Goal: Task Accomplishment & Management: Complete application form

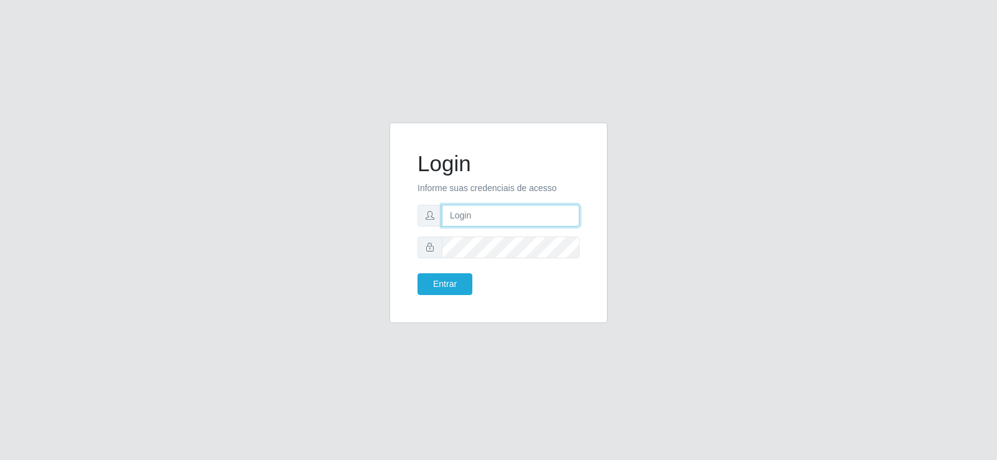
type input "[EMAIL_ADDRESS][DOMAIN_NAME]"
click at [446, 297] on div "Login Informe suas credenciais de acesso [EMAIL_ADDRESS][DOMAIN_NAME] Entrar" at bounding box center [498, 222] width 187 height 169
click at [444, 291] on button "Entrar" at bounding box center [444, 285] width 55 height 22
click at [443, 288] on button "Entrar" at bounding box center [444, 285] width 55 height 22
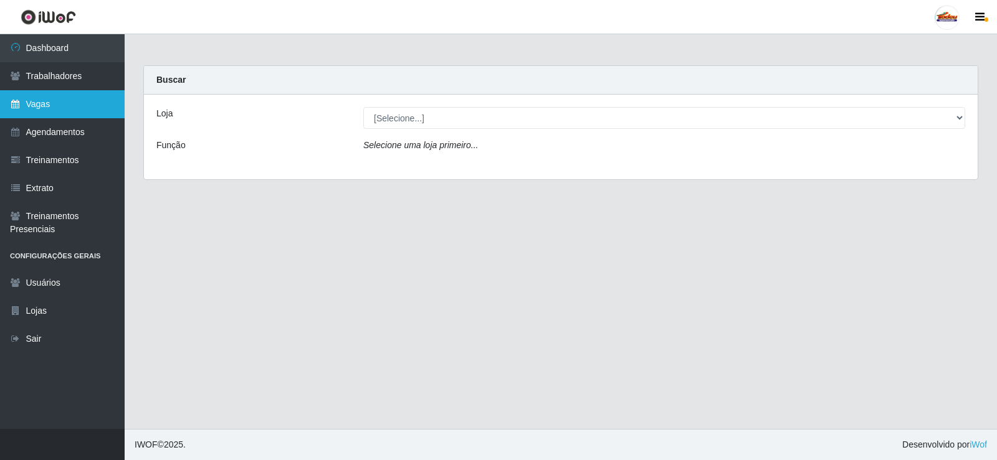
click at [67, 108] on link "Vagas" at bounding box center [62, 104] width 125 height 28
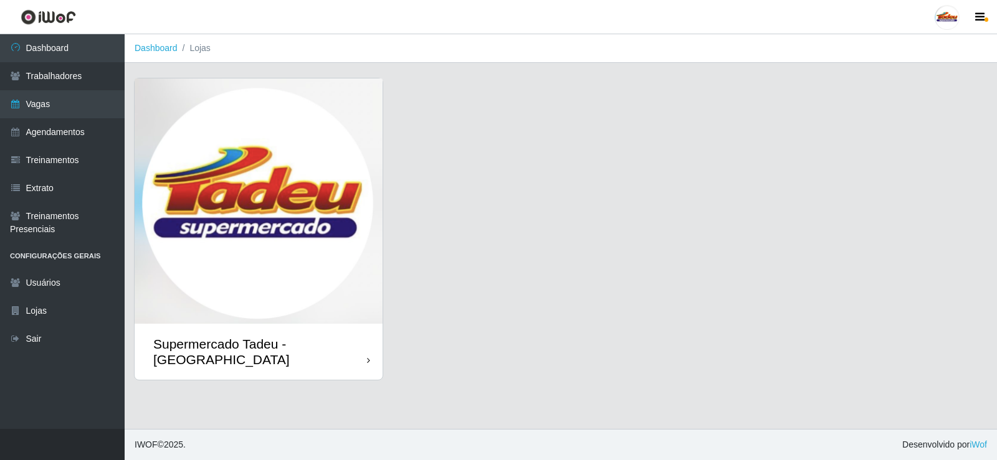
click at [296, 168] on img at bounding box center [259, 201] width 248 height 245
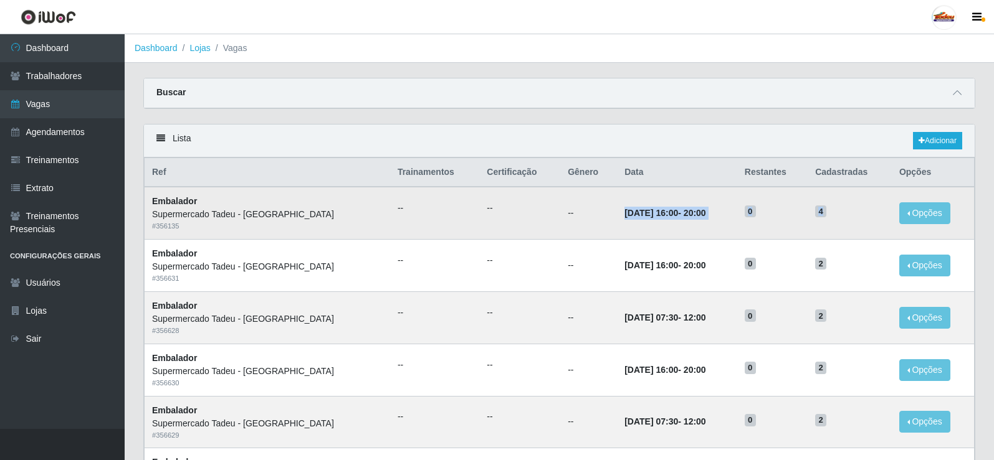
drag, startPoint x: 551, startPoint y: 216, endPoint x: 832, endPoint y: 216, distance: 280.4
click at [832, 216] on tr "Embalador Supermercado Tadeu - [GEOGRAPHIC_DATA] # 356135 -- -- -- [DATE] 16:00…" at bounding box center [560, 213] width 830 height 52
click at [824, 214] on h5 "4" at bounding box center [849, 210] width 69 height 13
click at [624, 211] on time "[DATE] 16:00" at bounding box center [651, 213] width 54 height 10
click at [707, 222] on td "[DATE] 16:00 - 20:00" at bounding box center [677, 213] width 120 height 52
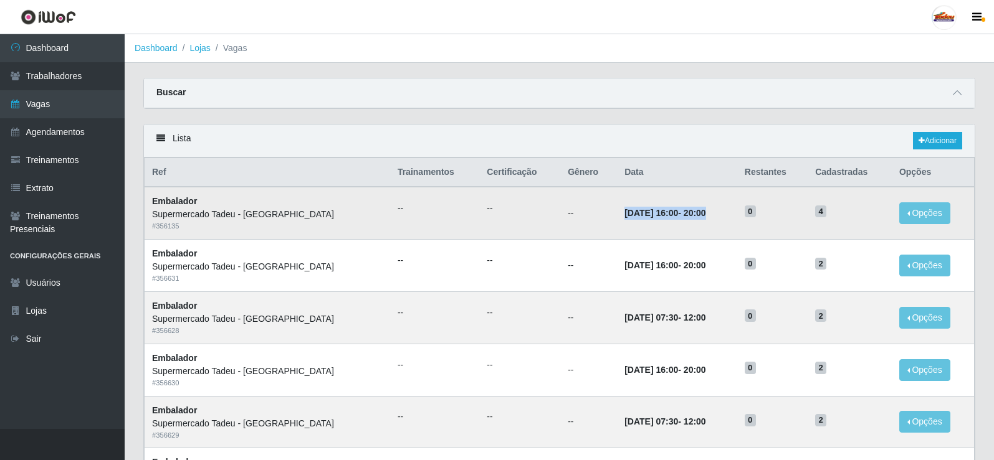
drag, startPoint x: 691, startPoint y: 212, endPoint x: 572, endPoint y: 214, distance: 119.0
click at [572, 214] on tr "Embalador Supermercado Tadeu - [GEOGRAPHIC_DATA] # 356135 -- -- -- [DATE] 16:00…" at bounding box center [560, 213] width 830 height 52
click at [936, 146] on link "Adicionar" at bounding box center [937, 140] width 49 height 17
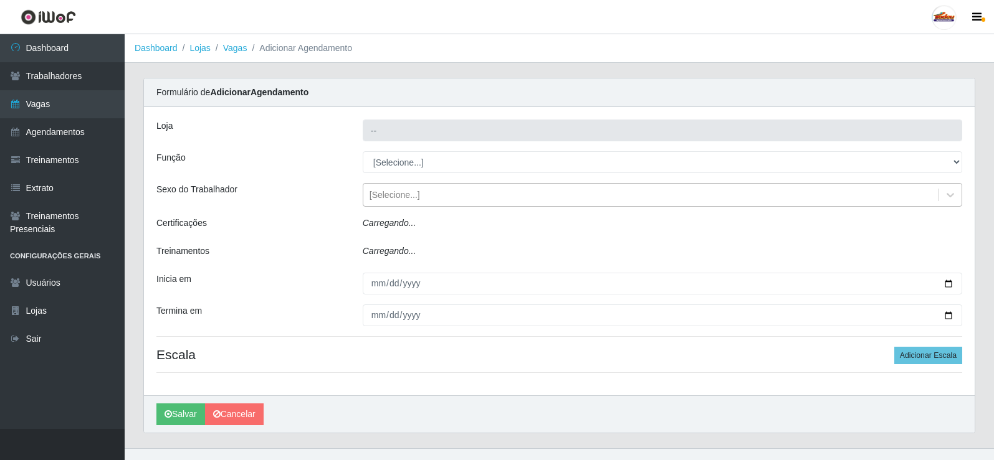
type input "Supermercado Tadeu - [GEOGRAPHIC_DATA]"
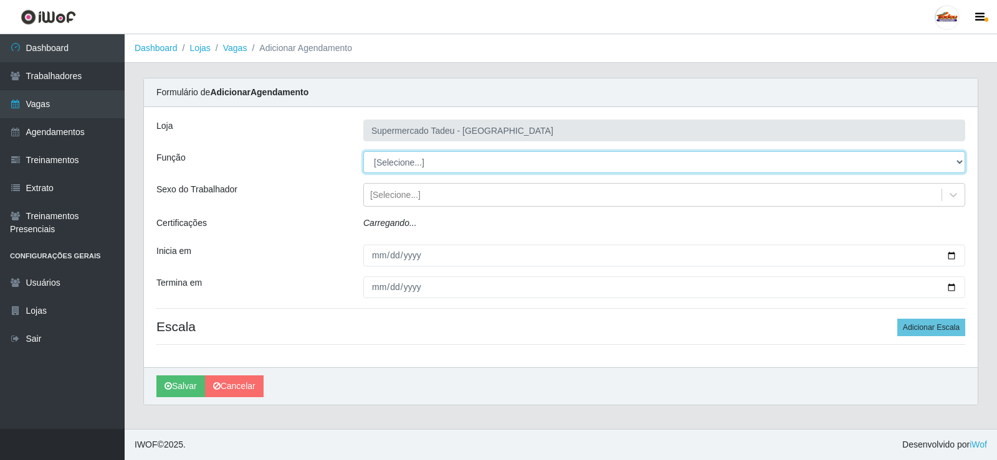
click at [388, 158] on select "[Selecione...] ASG ASG + ASG ++ Auxiliar de Estacionamento Auxiliar de Estacion…" at bounding box center [664, 162] width 602 height 22
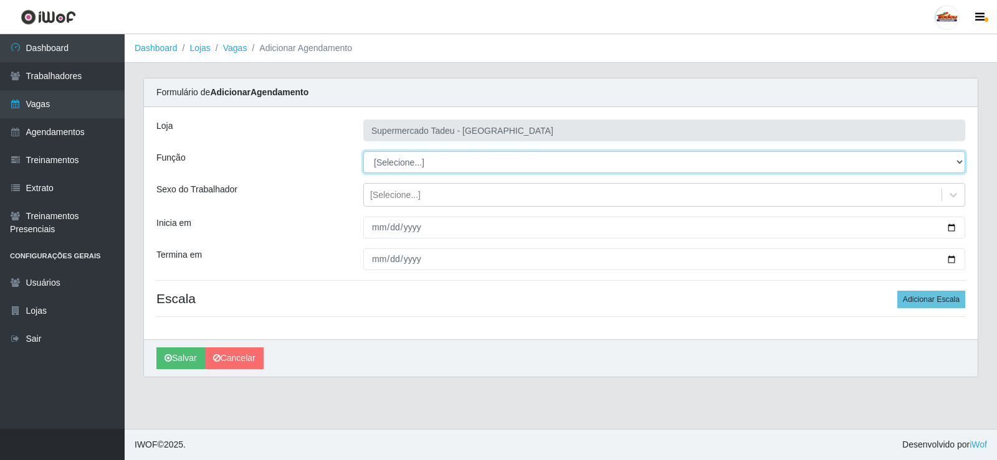
select select "1"
click at [363, 151] on select "[Selecione...] ASG ASG + ASG ++ Auxiliar de Estacionamento Auxiliar de Estacion…" at bounding box center [664, 162] width 602 height 22
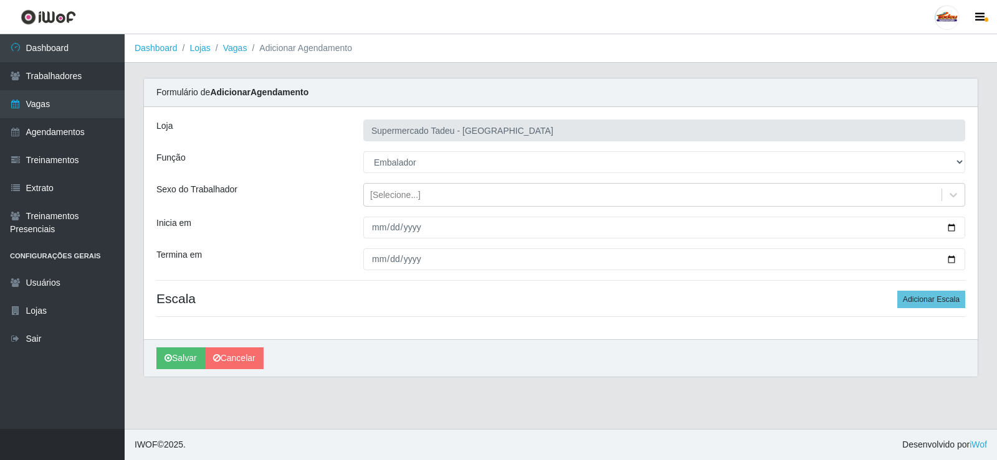
click at [383, 207] on div "Loja Supermercado Tadeu - [GEOGRAPHIC_DATA] Função [Selecione...] ASG ASG + ASG…" at bounding box center [561, 223] width 834 height 232
click at [382, 199] on div "[Selecione...]" at bounding box center [395, 195] width 50 height 13
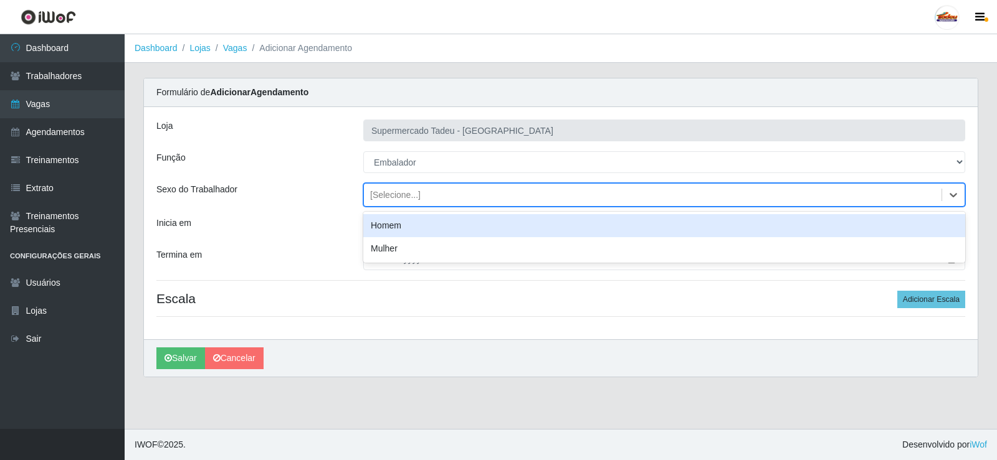
click at [383, 193] on div "[Selecione...]" at bounding box center [395, 195] width 50 height 13
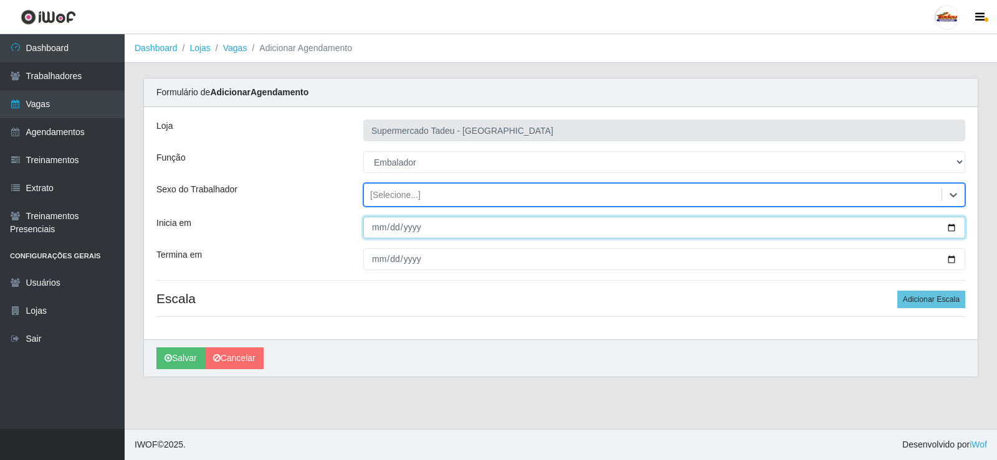
click at [385, 225] on input "Inicia em" at bounding box center [664, 228] width 602 height 22
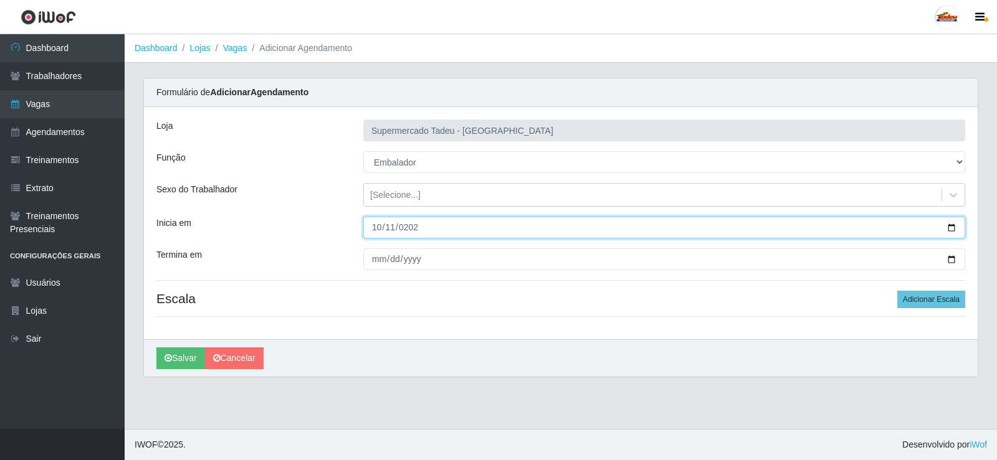
type input "[DATE]"
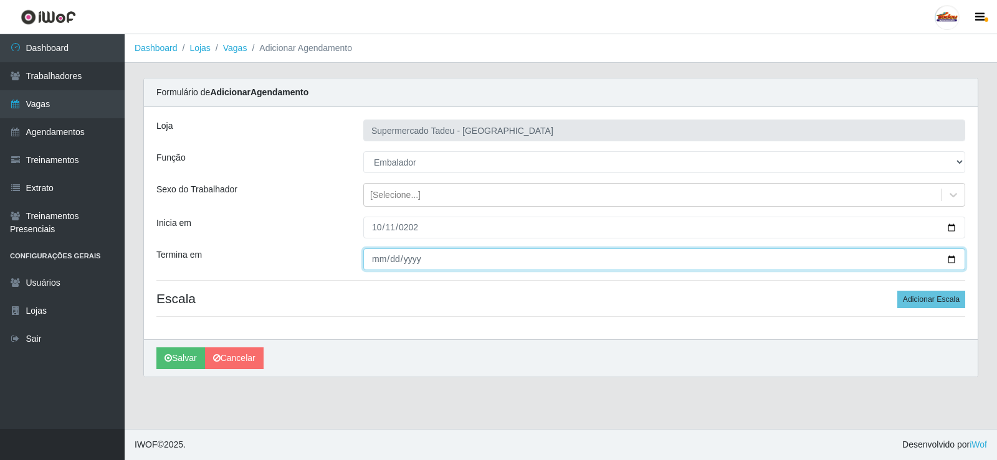
click at [382, 257] on input "Termina em" at bounding box center [664, 260] width 602 height 22
click at [400, 265] on input "Termina em" at bounding box center [664, 260] width 602 height 22
click at [396, 262] on input "Termina em" at bounding box center [664, 260] width 602 height 22
click at [385, 255] on input "Termina em" at bounding box center [664, 260] width 602 height 22
click at [389, 257] on input "Termina em" at bounding box center [664, 260] width 602 height 22
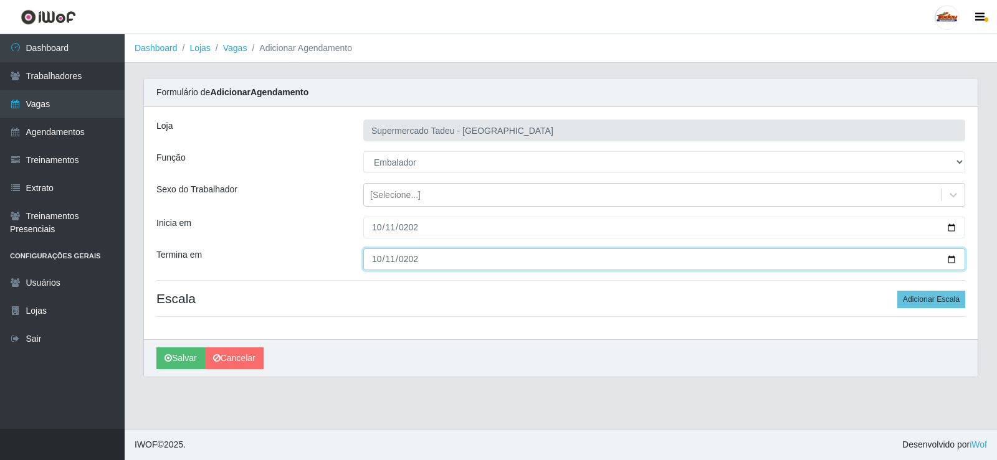
type input "[DATE]"
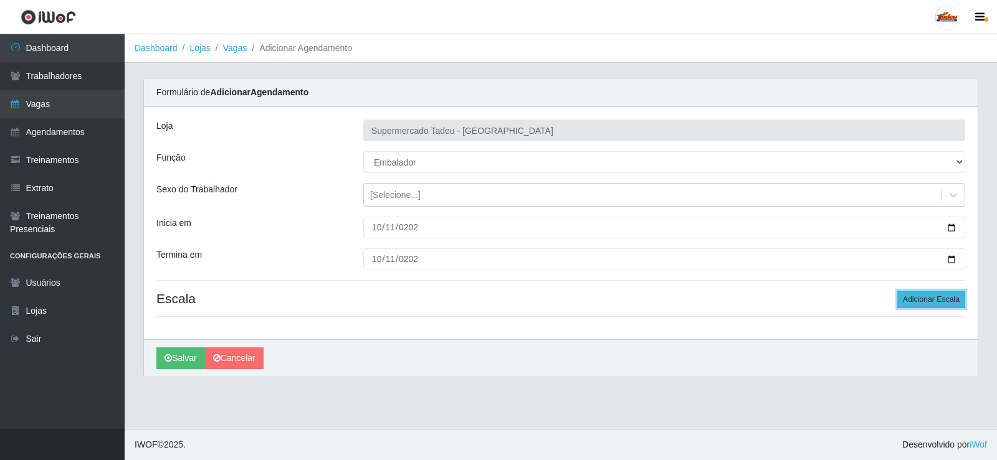
click at [932, 302] on button "Adicionar Escala" at bounding box center [931, 299] width 68 height 17
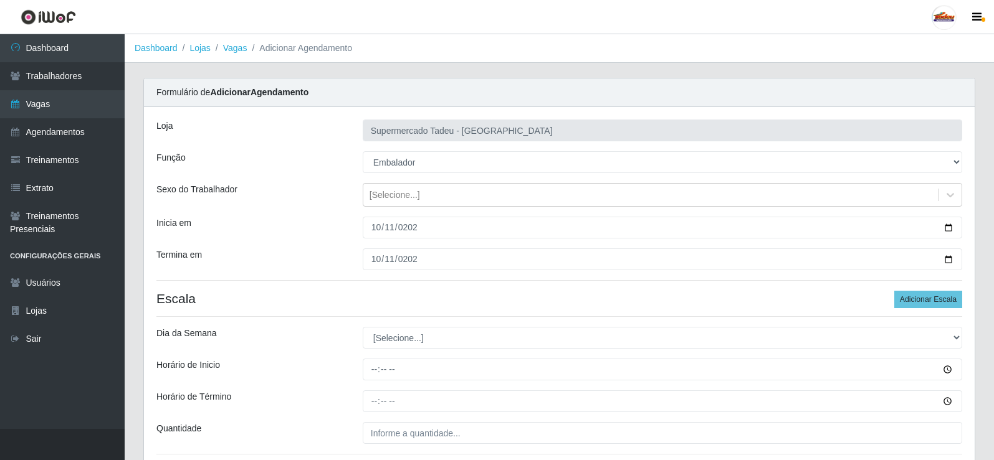
drag, startPoint x: 396, startPoint y: 353, endPoint x: 393, endPoint y: 336, distance: 17.1
click at [395, 353] on div "Loja Supermercado Tadeu - [GEOGRAPHIC_DATA] Função [Selecione...] ASG ASG + ASG…" at bounding box center [559, 292] width 831 height 370
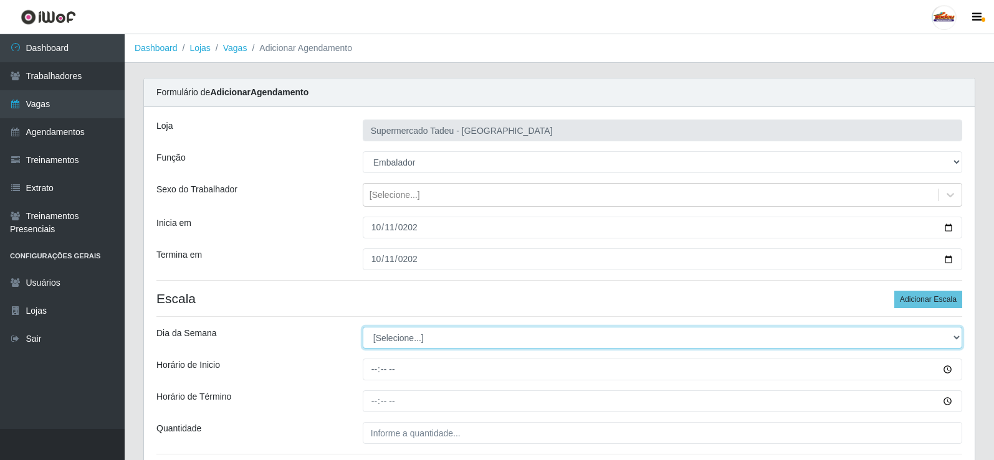
click at [393, 333] on select "[Selecione...] Segunda Terça Quarta Quinta Sexta Sábado Domingo" at bounding box center [662, 338] width 599 height 22
select select "6"
click at [363, 327] on select "[Selecione...] Segunda Terça Quarta Quinta Sexta Sábado Domingo" at bounding box center [662, 338] width 599 height 22
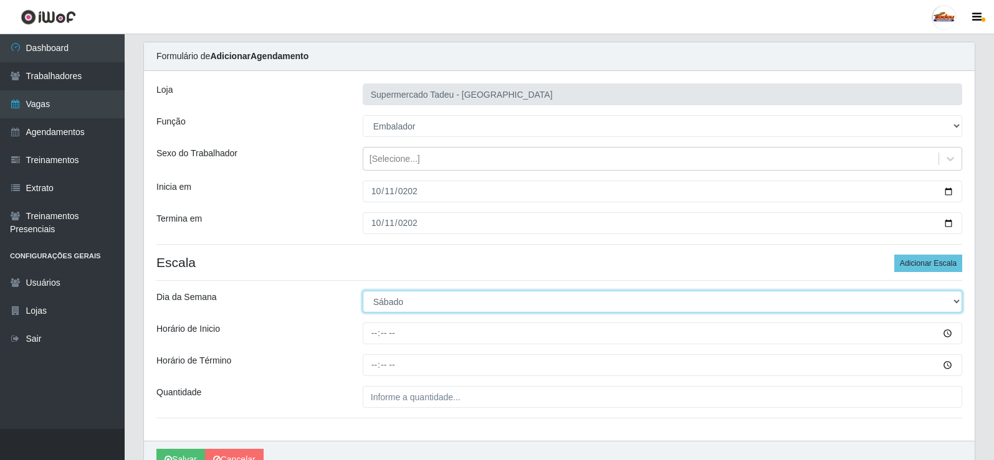
scroll to position [101, 0]
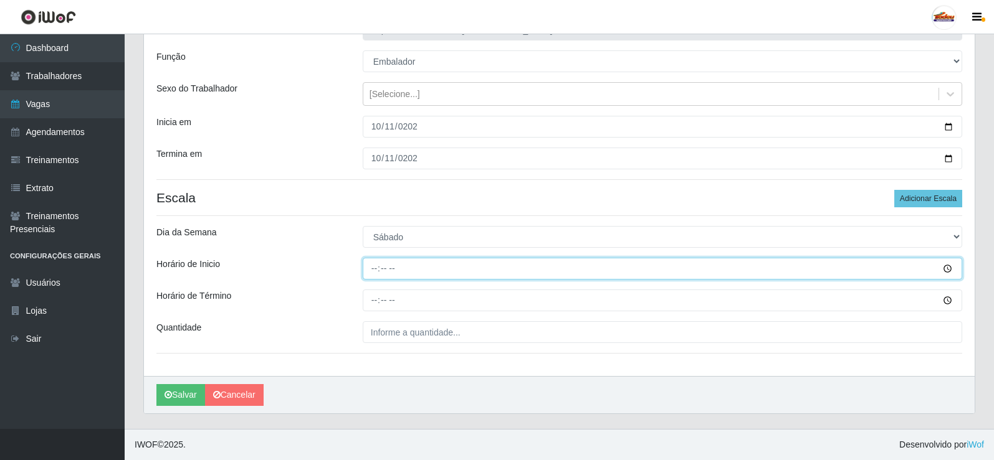
click at [374, 270] on input "Horário de Inicio" at bounding box center [662, 269] width 599 height 22
type input "07:30"
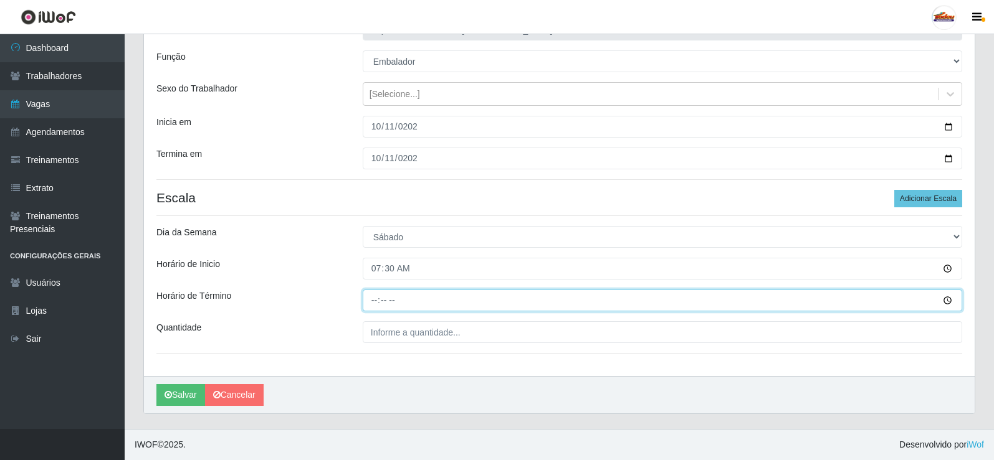
click at [366, 301] on input "Horário de Término" at bounding box center [662, 301] width 599 height 22
type input "12:00"
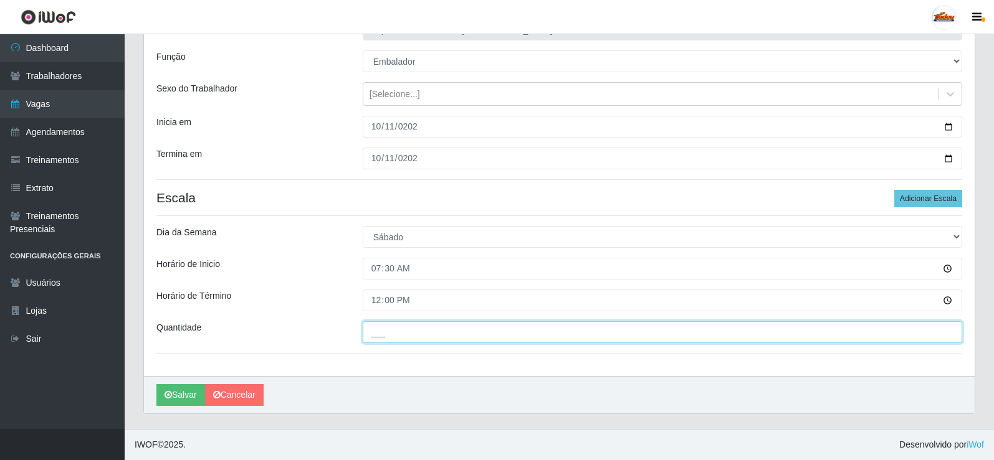
type input "___"
click at [393, 330] on input "___" at bounding box center [662, 332] width 599 height 22
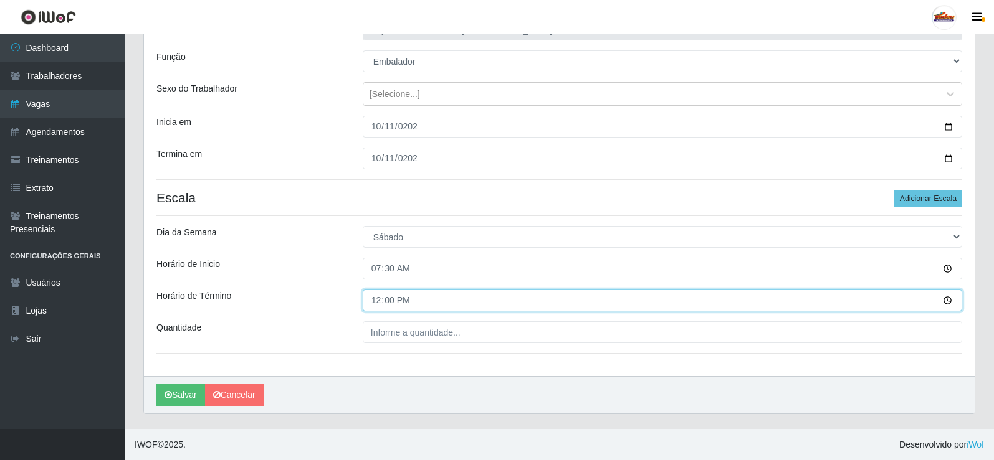
click at [378, 300] on input "12:00" at bounding box center [662, 301] width 599 height 22
type input "13:00"
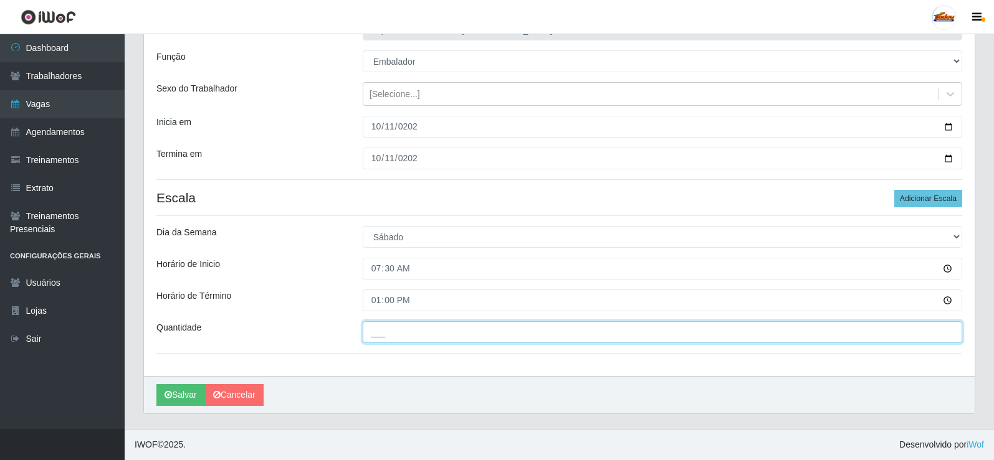
click at [445, 327] on input "___" at bounding box center [662, 332] width 599 height 22
type input "2__"
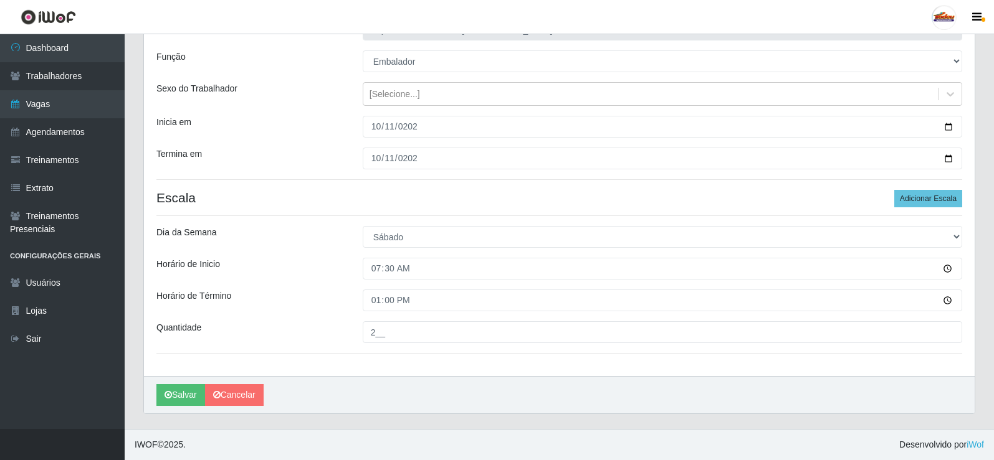
click at [318, 292] on div "Horário de Término" at bounding box center [250, 301] width 206 height 22
click at [166, 391] on icon "submit" at bounding box center [167, 395] width 7 height 9
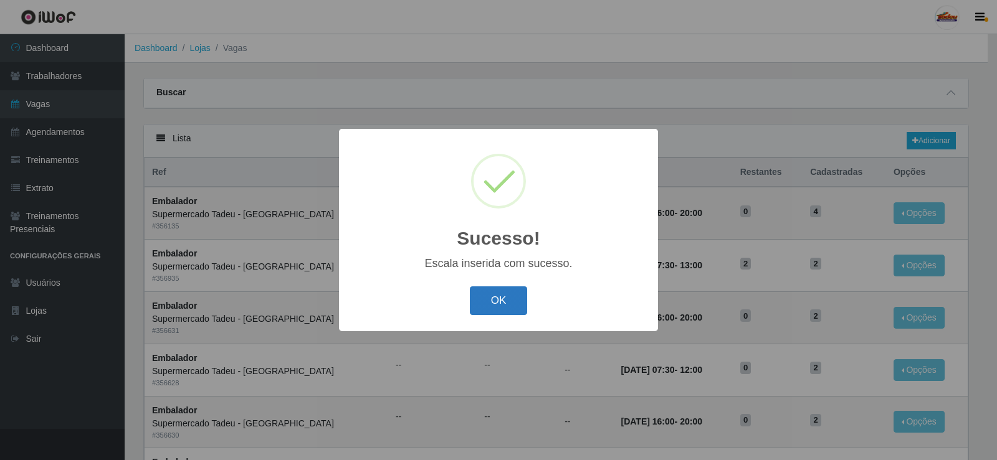
click at [497, 309] on button "OK" at bounding box center [499, 301] width 58 height 29
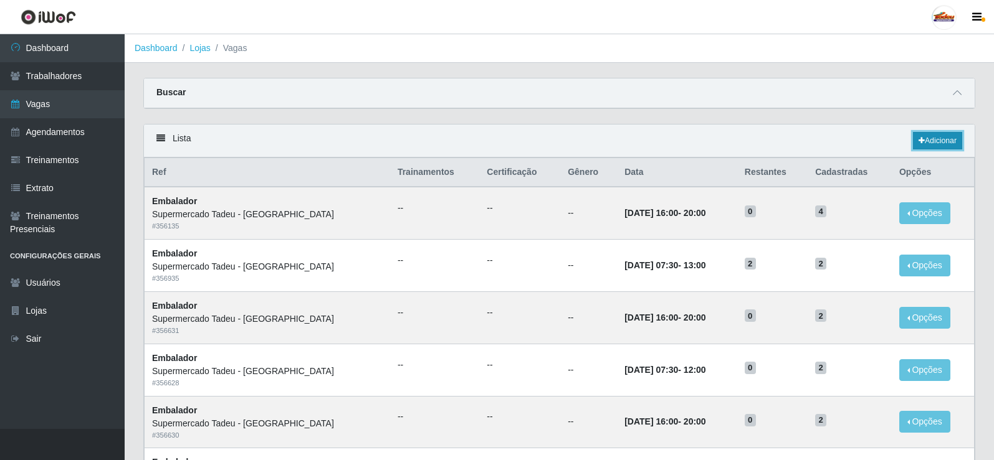
click at [938, 145] on link "Adicionar" at bounding box center [937, 140] width 49 height 17
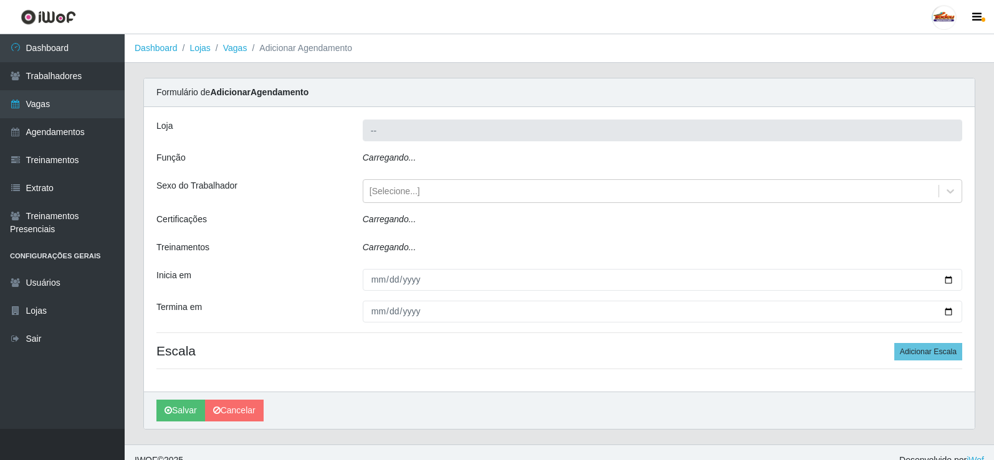
type input "Supermercado Tadeu - [GEOGRAPHIC_DATA]"
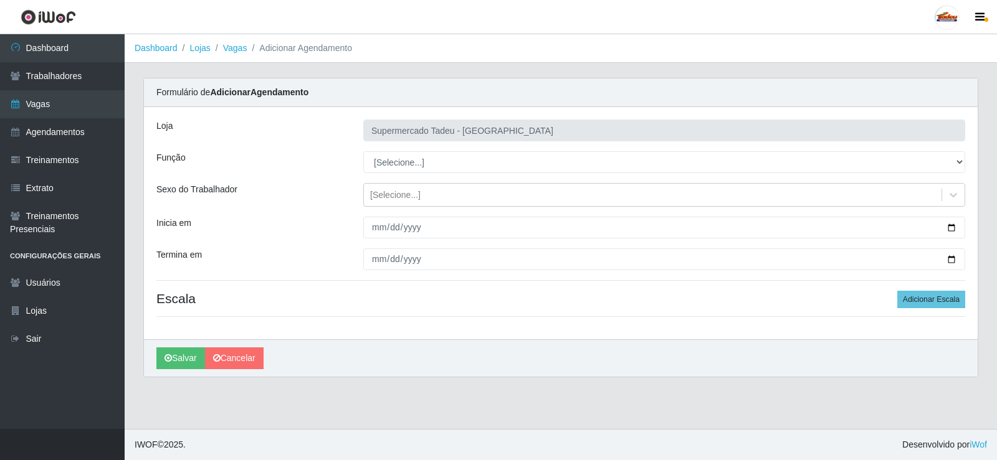
click at [408, 173] on div "Loja Supermercado Tadeu - [GEOGRAPHIC_DATA] Função [Selecione...] ASG ASG + ASG…" at bounding box center [561, 223] width 834 height 232
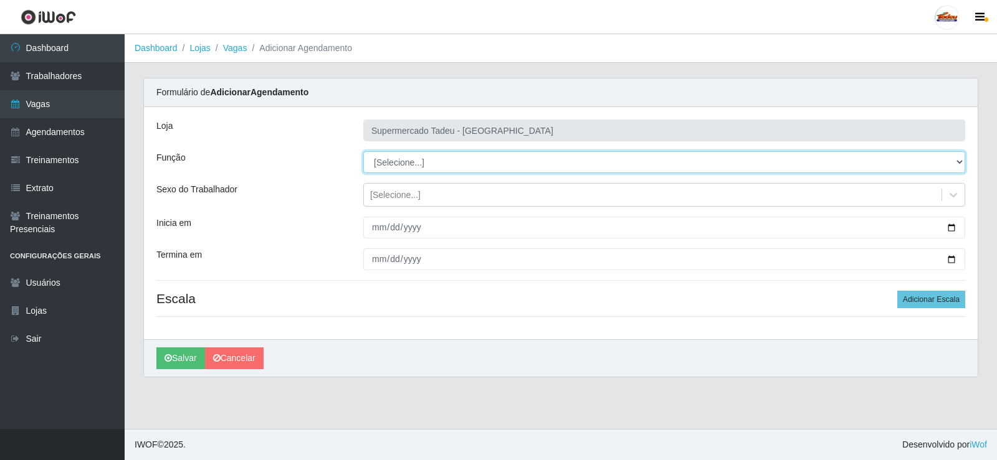
click at [410, 168] on select "[Selecione...] ASG ASG + ASG ++ Auxiliar de Estacionamento Auxiliar de Estacion…" at bounding box center [664, 162] width 602 height 22
click at [410, 164] on select "[Selecione...] ASG ASG + ASG ++ Auxiliar de Estacionamento Auxiliar de Estacion…" at bounding box center [664, 162] width 602 height 22
click at [363, 151] on select "[Selecione...] ASG ASG + ASG ++ Auxiliar de Estacionamento Auxiliar de Estacion…" at bounding box center [664, 162] width 602 height 22
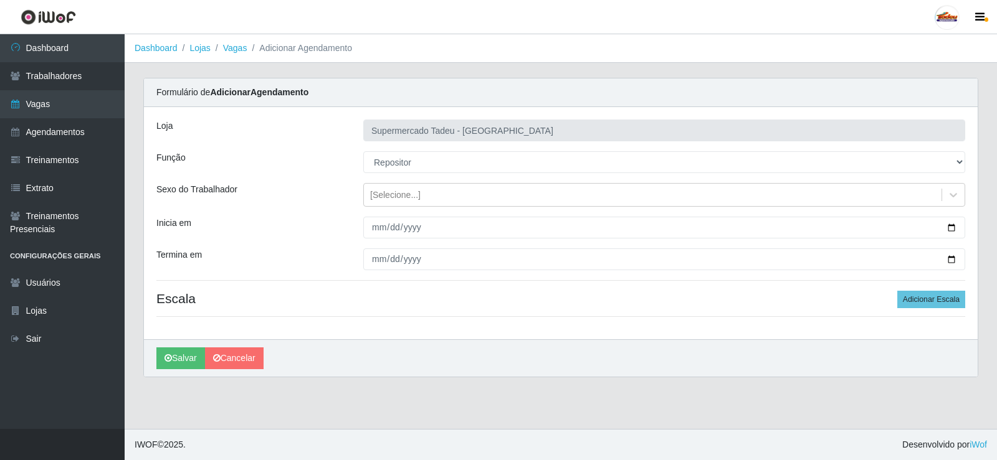
drag, startPoint x: 407, startPoint y: 401, endPoint x: 412, endPoint y: 237, distance: 164.0
click at [406, 400] on main "Dashboard Lojas Vagas Adicionar Agendamento Carregando... Formulário de Adicion…" at bounding box center [561, 231] width 872 height 395
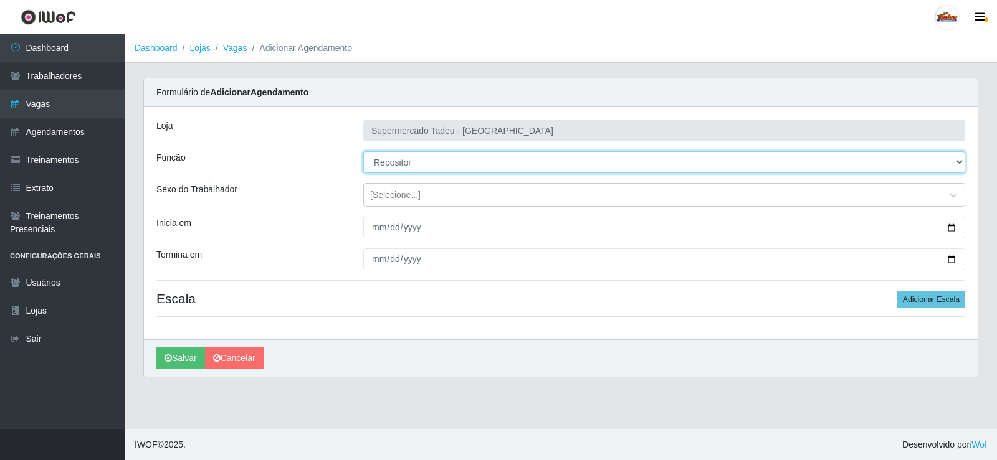
click at [401, 157] on select "[Selecione...] ASG ASG + ASG ++ Auxiliar de Estacionamento Auxiliar de Estacion…" at bounding box center [664, 162] width 602 height 22
select select "1"
click at [363, 151] on select "[Selecione...] ASG ASG + ASG ++ Auxiliar de Estacionamento Auxiliar de Estacion…" at bounding box center [664, 162] width 602 height 22
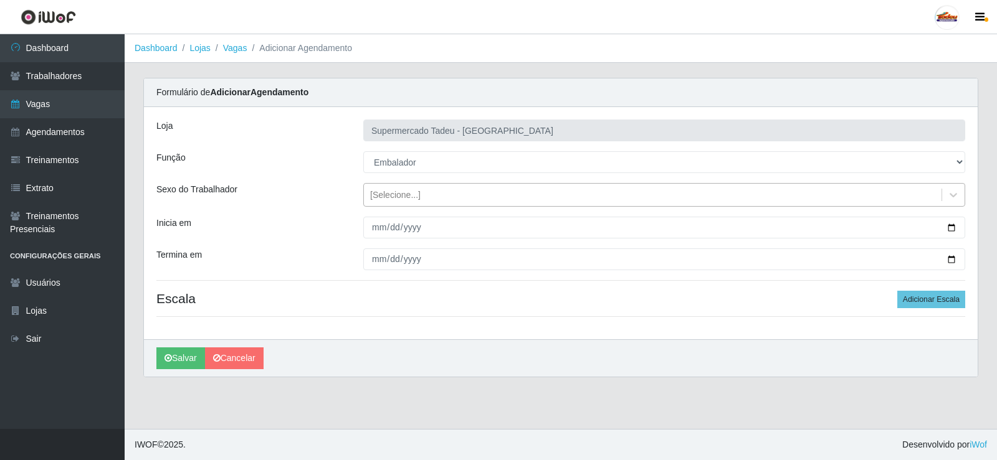
click at [391, 196] on div "[Selecione...]" at bounding box center [395, 195] width 50 height 13
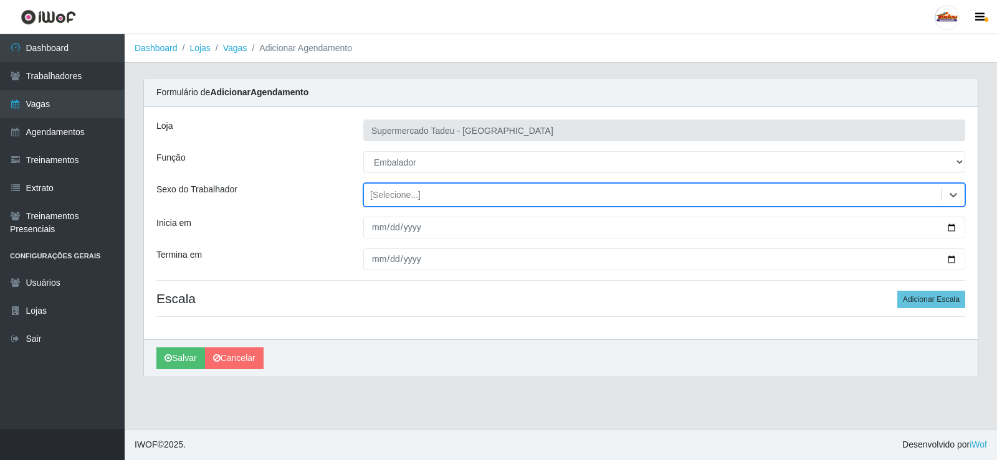
click at [391, 196] on div "[Selecione...]" at bounding box center [395, 195] width 50 height 13
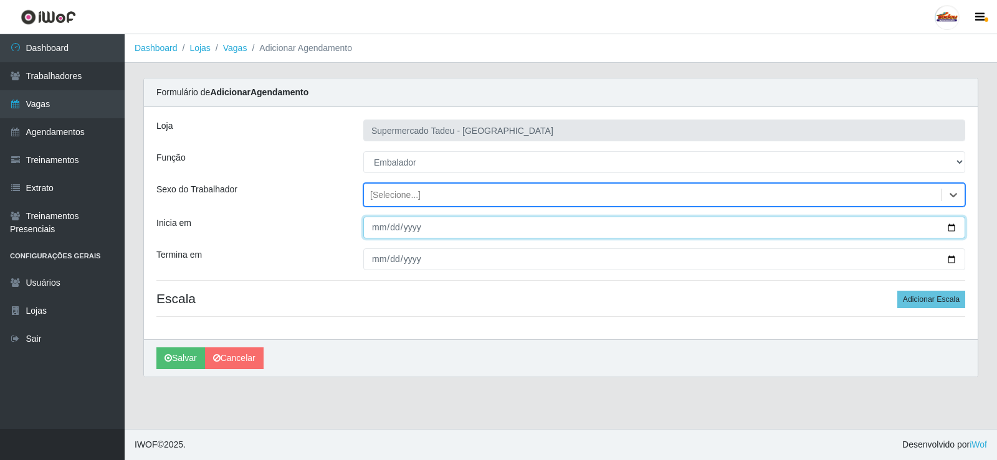
click at [383, 231] on input "Inicia em" at bounding box center [664, 228] width 602 height 22
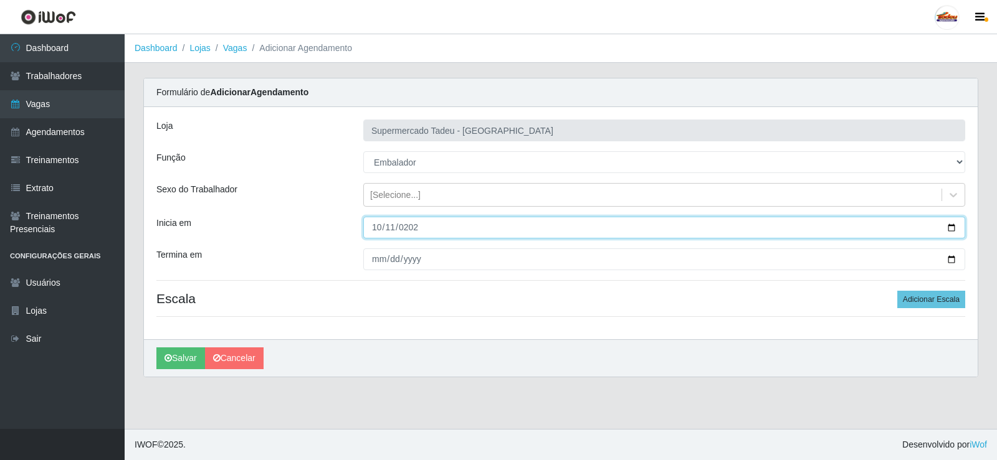
type input "[DATE]"
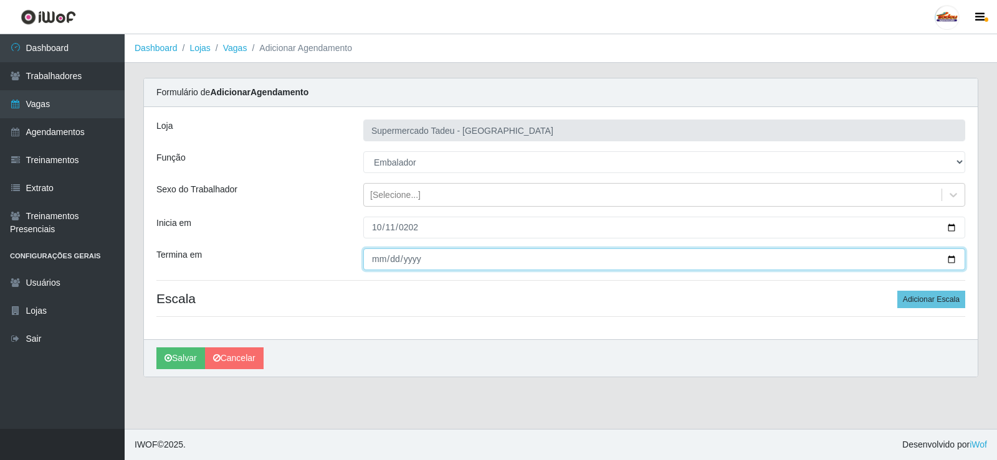
click at [376, 261] on input "Termina em" at bounding box center [664, 260] width 602 height 22
type input "[DATE]"
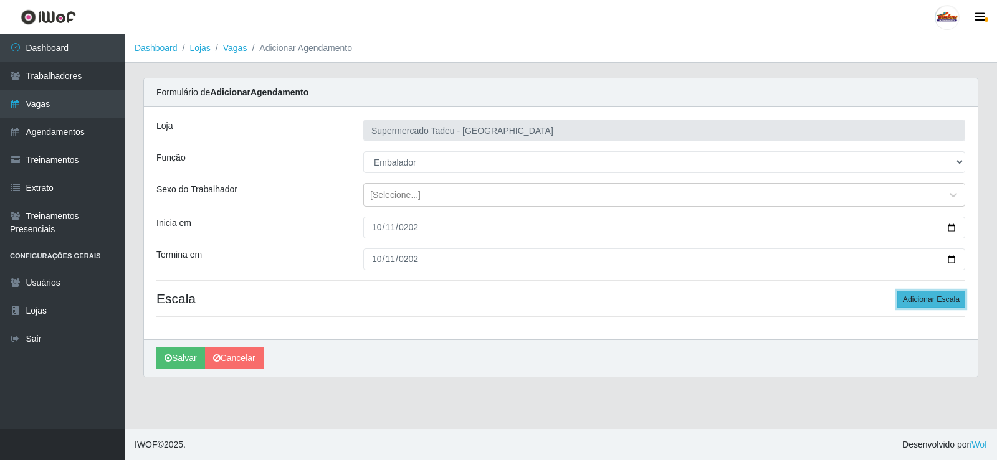
click at [927, 295] on button "Adicionar Escala" at bounding box center [931, 299] width 68 height 17
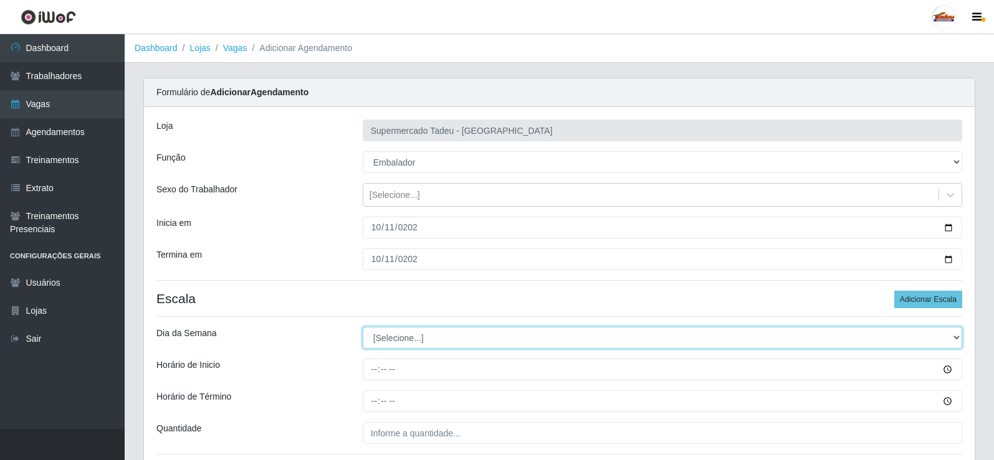
click at [407, 340] on select "[Selecione...] Segunda Terça Quarta Quinta Sexta Sábado Domingo" at bounding box center [662, 338] width 599 height 22
select select "6"
click at [363, 327] on select "[Selecione...] Segunda Terça Quarta Quinta Sexta Sábado Domingo" at bounding box center [662, 338] width 599 height 22
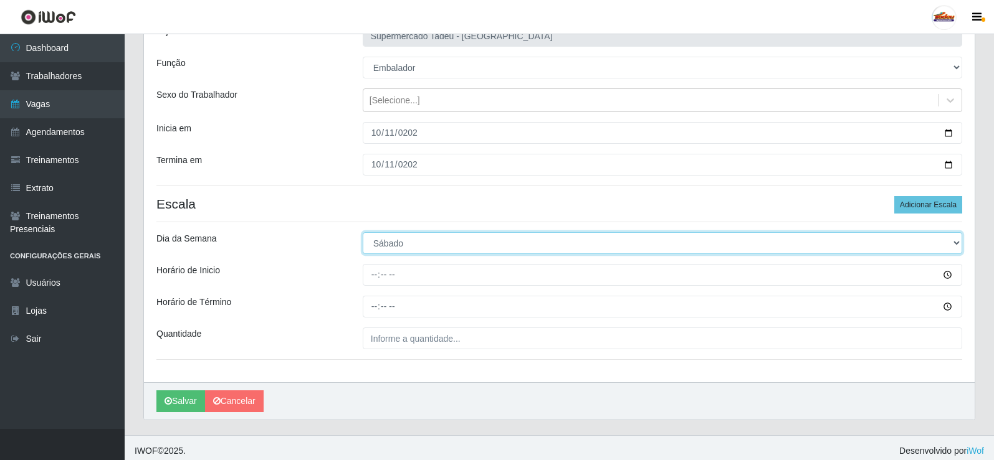
scroll to position [101, 0]
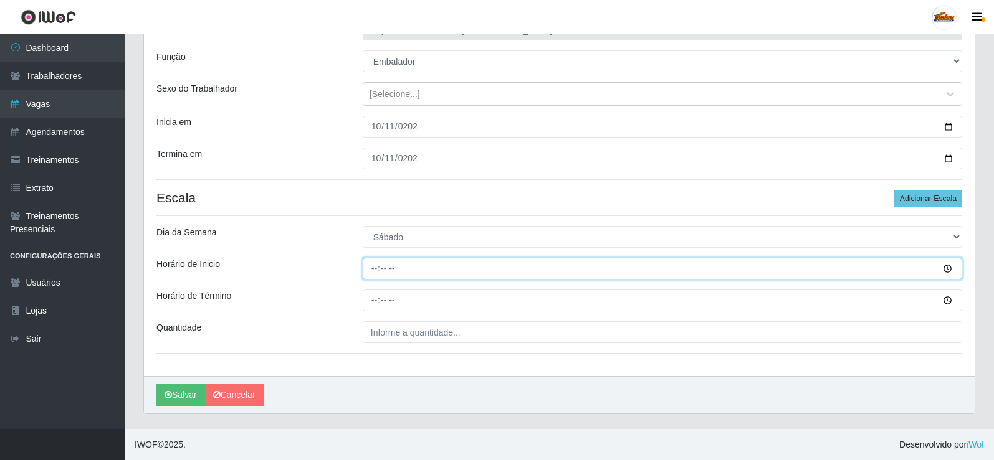
click at [379, 274] on input "Horário de Inicio" at bounding box center [662, 269] width 599 height 22
type input "08:00"
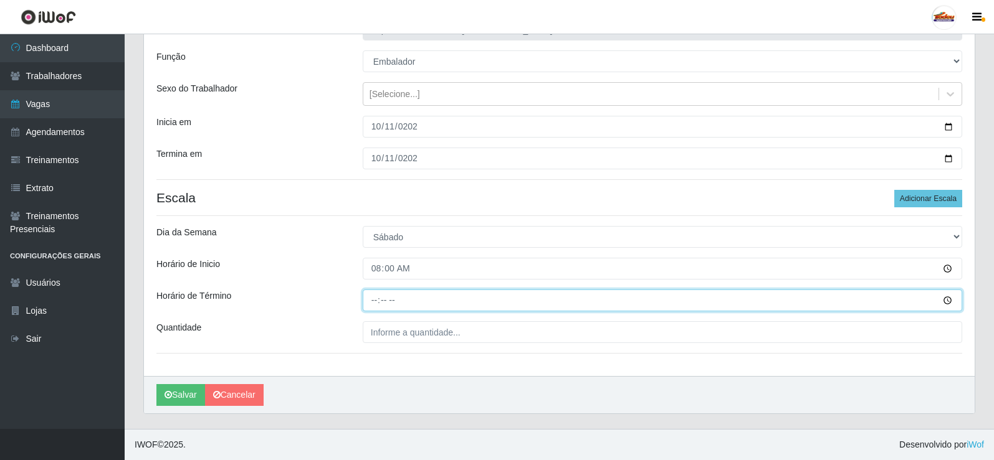
click at [369, 305] on input "Horário de Término" at bounding box center [662, 301] width 599 height 22
type input "13:00"
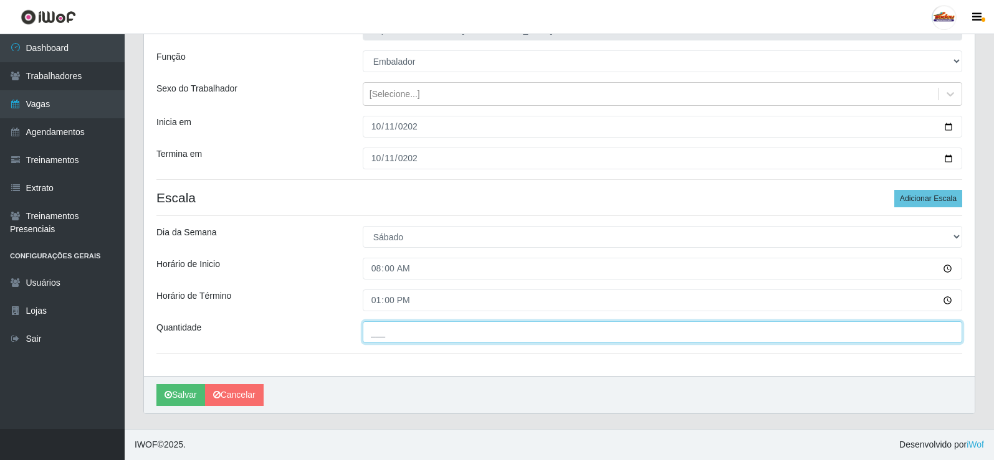
click at [366, 340] on input "___" at bounding box center [662, 332] width 599 height 22
type input "2__"
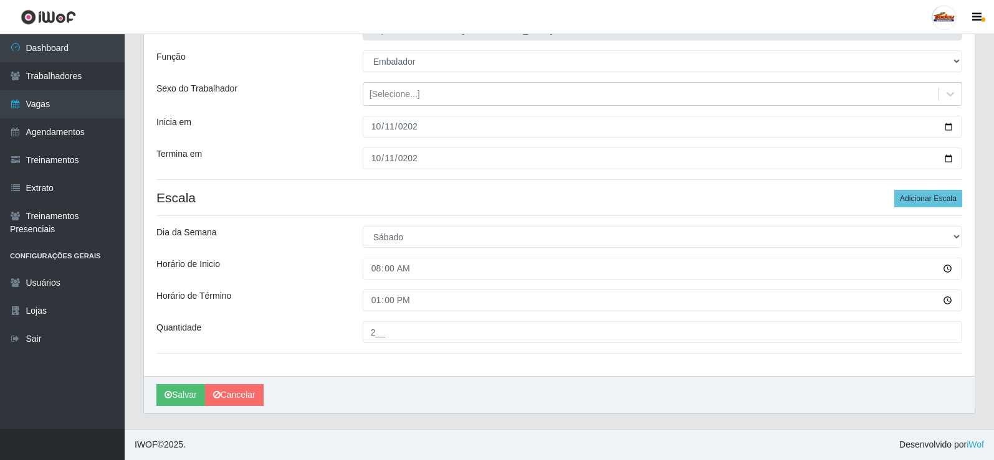
click at [282, 306] on div "Horário de Término" at bounding box center [250, 301] width 206 height 22
click at [180, 401] on button "Salvar" at bounding box center [180, 395] width 49 height 22
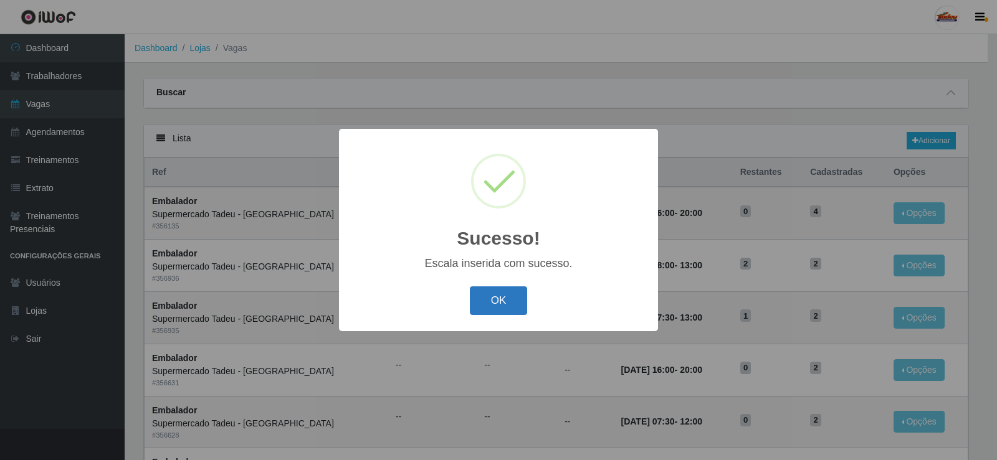
click at [495, 301] on button "OK" at bounding box center [499, 301] width 58 height 29
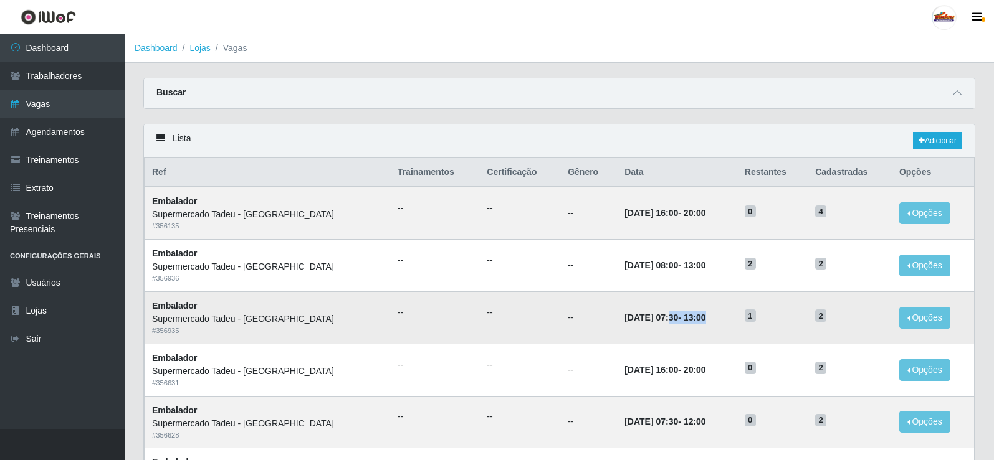
drag, startPoint x: 628, startPoint y: 311, endPoint x: 758, endPoint y: 320, distance: 129.9
click at [723, 317] on td "[DATE] 07:30 - 13:00" at bounding box center [677, 318] width 120 height 52
click at [810, 320] on td "2" at bounding box center [849, 318] width 84 height 52
drag, startPoint x: 840, startPoint y: 319, endPoint x: 649, endPoint y: 317, distance: 191.9
click at [649, 317] on tr "Embalador Supermercado Tadeu - [GEOGRAPHIC_DATA] # 356935 -- -- -- [DATE] 07:30…" at bounding box center [560, 318] width 830 height 52
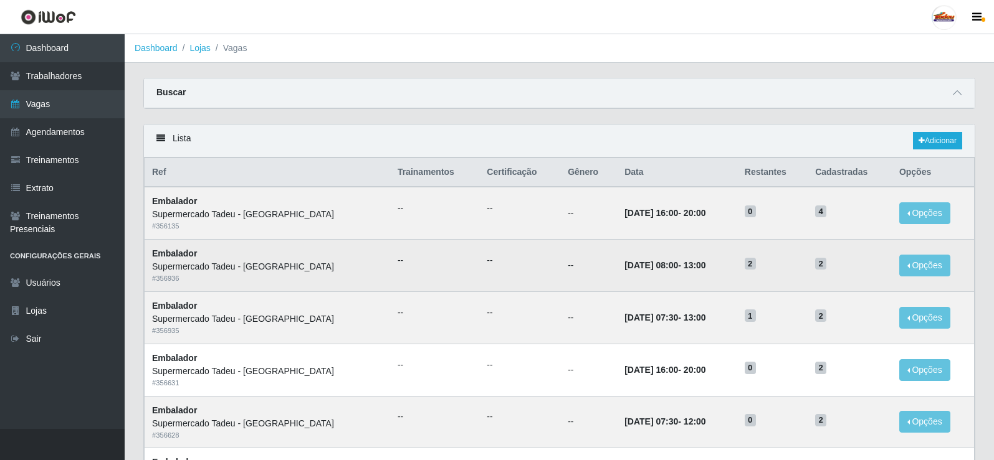
click at [807, 288] on td "2" at bounding box center [849, 266] width 84 height 52
drag, startPoint x: 841, startPoint y: 264, endPoint x: 453, endPoint y: 262, distance: 388.2
click at [453, 262] on tr "Embalador Supermercado Tadeu - [GEOGRAPHIC_DATA] # 356936 -- -- -- [DATE] 08:00…" at bounding box center [560, 266] width 830 height 52
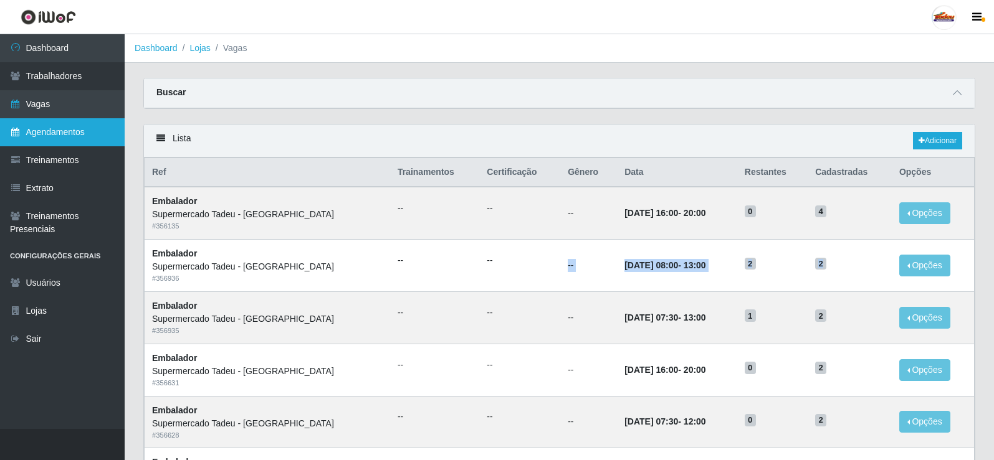
click at [62, 131] on link "Agendamentos" at bounding box center [62, 132] width 125 height 28
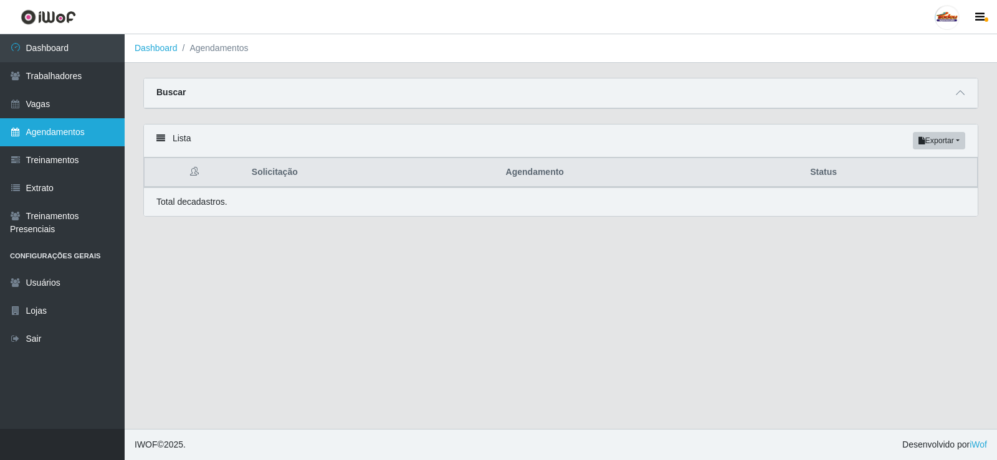
click at [58, 135] on link "Agendamentos" at bounding box center [62, 132] width 125 height 28
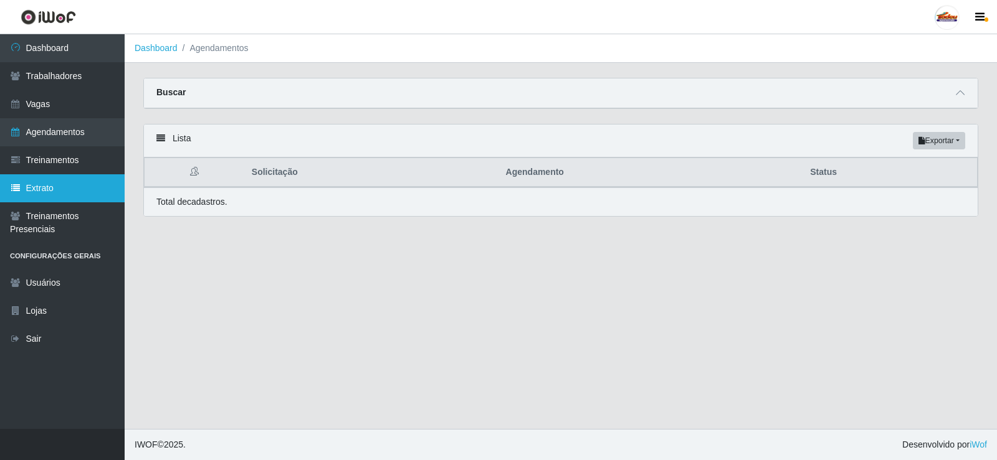
click at [60, 183] on link "Extrato" at bounding box center [62, 188] width 125 height 28
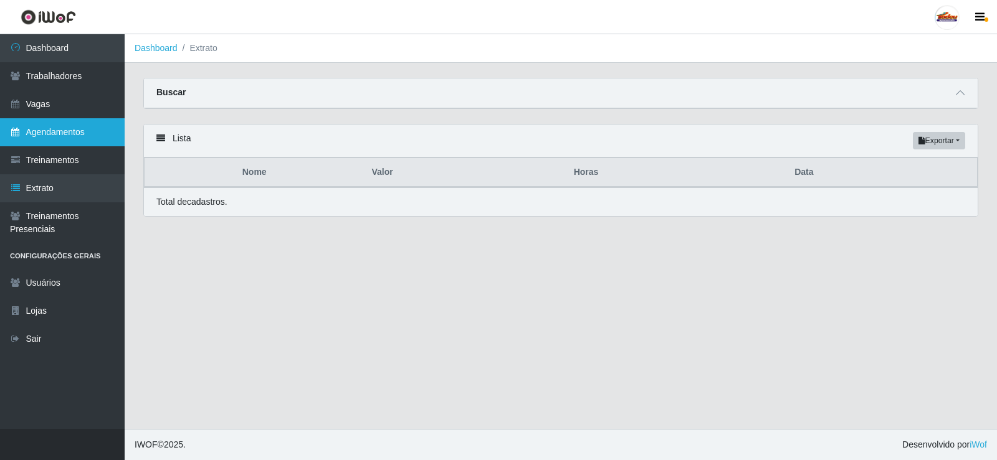
click at [55, 134] on link "Agendamentos" at bounding box center [62, 132] width 125 height 28
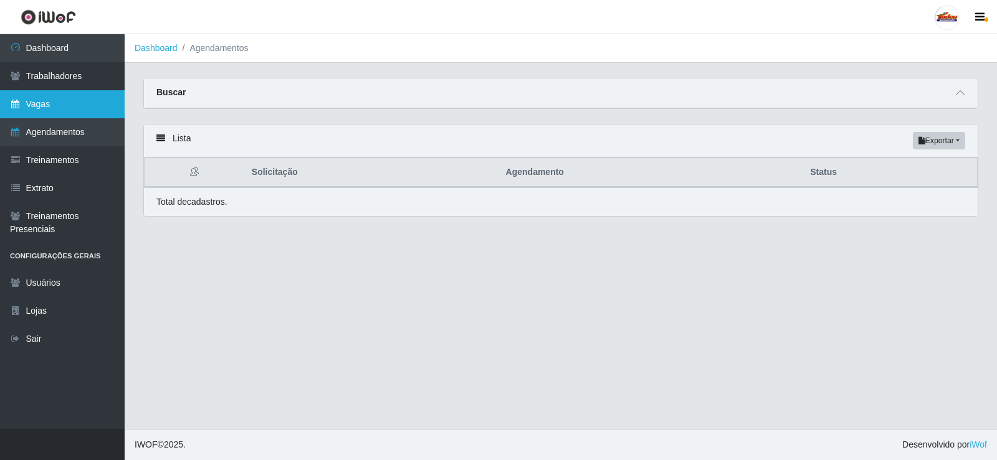
click at [55, 102] on link "Vagas" at bounding box center [62, 104] width 125 height 28
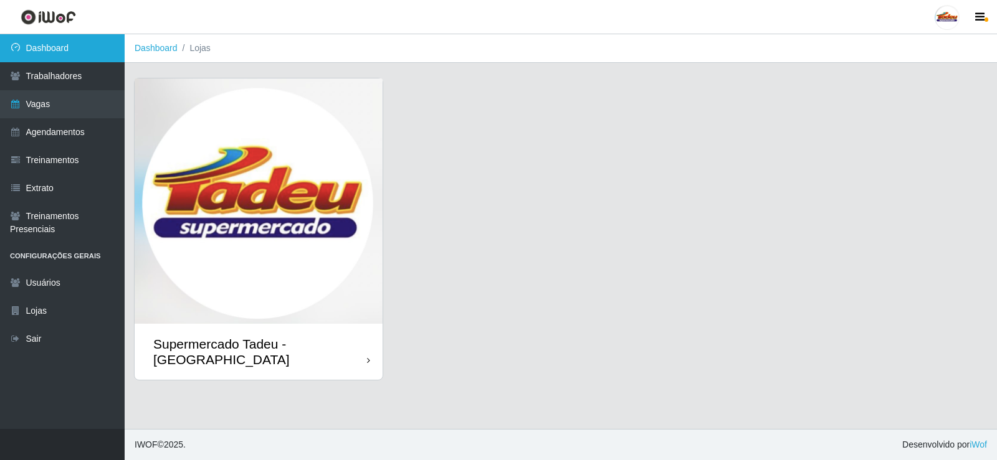
click at [61, 50] on link "Dashboard" at bounding box center [62, 48] width 125 height 28
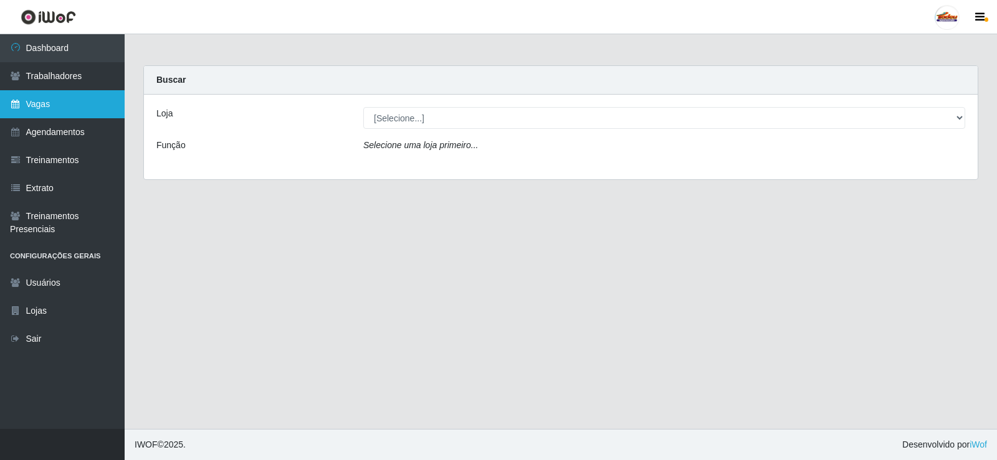
click at [48, 106] on link "Vagas" at bounding box center [62, 104] width 125 height 28
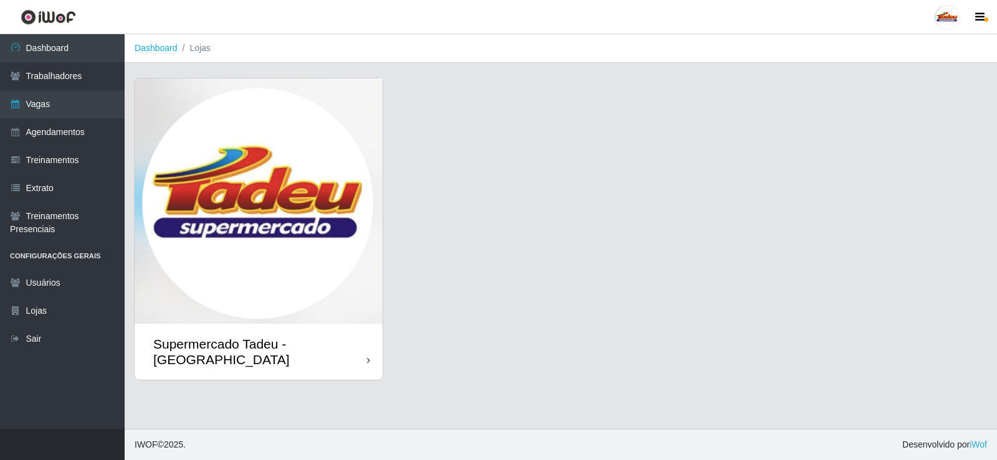
click at [232, 181] on img at bounding box center [259, 201] width 248 height 245
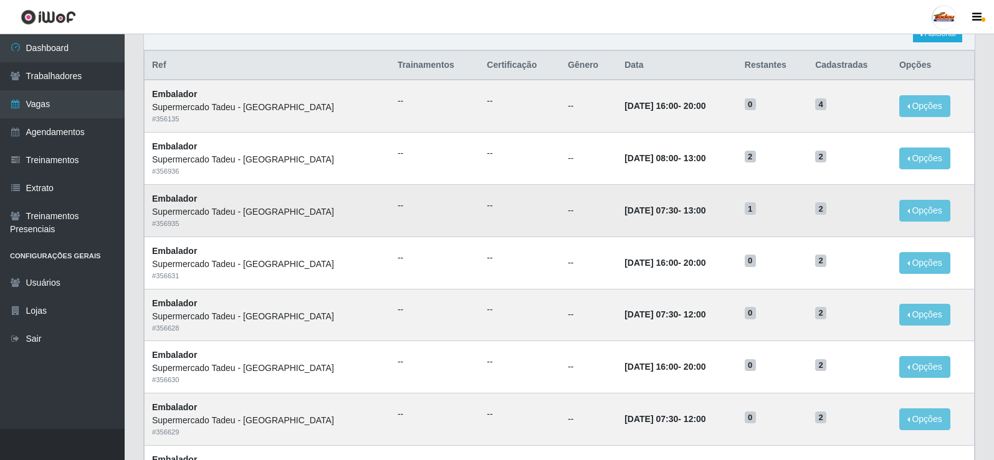
scroll to position [125, 0]
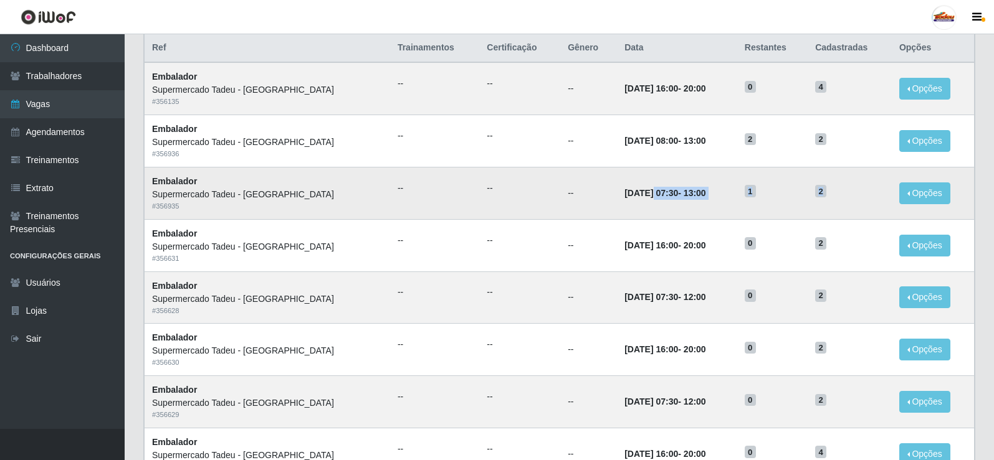
drag, startPoint x: 609, startPoint y: 193, endPoint x: 880, endPoint y: 191, distance: 271.7
click at [880, 191] on tr "Embalador Supermercado Tadeu - [GEOGRAPHIC_DATA] # 356935 -- -- -- [DATE] 07:30…" at bounding box center [560, 193] width 830 height 52
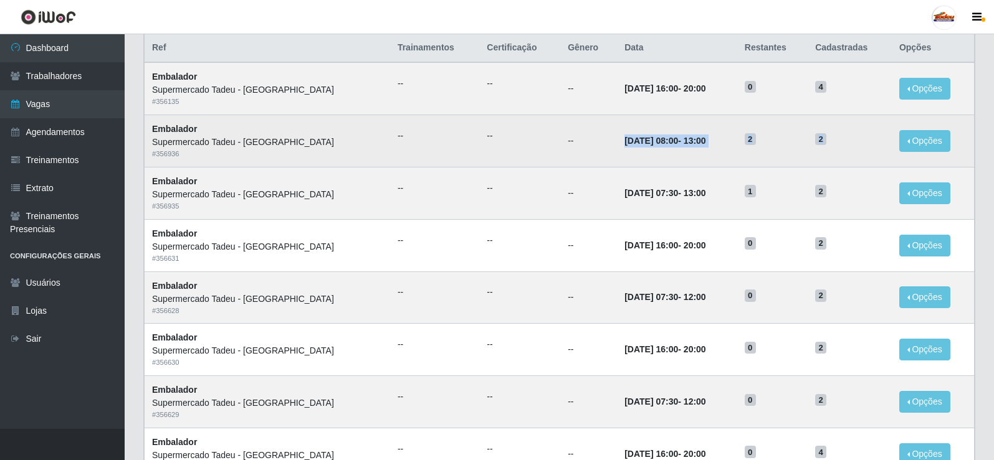
drag, startPoint x: 564, startPoint y: 140, endPoint x: 852, endPoint y: 145, distance: 287.9
click at [852, 145] on tr "Embalador Supermercado Tadeu - [GEOGRAPHIC_DATA] # 356936 -- -- -- [DATE] 08:00…" at bounding box center [560, 141] width 830 height 52
click at [821, 149] on td "2" at bounding box center [849, 141] width 84 height 52
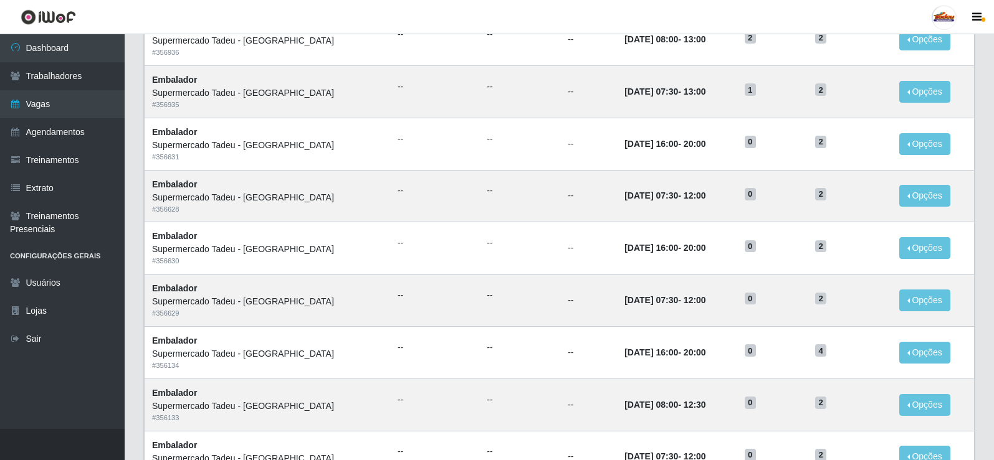
scroll to position [249, 0]
